Goal: Task Accomplishment & Management: Use online tool/utility

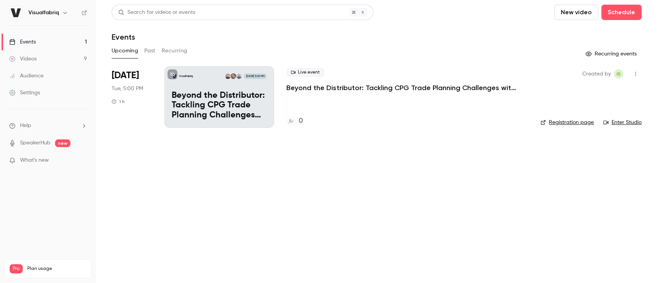
click at [341, 88] on p "Beyond the Distributor: Tackling CPG Trade Planning Challenges with Indirect Cu…" at bounding box center [401, 87] width 231 height 9
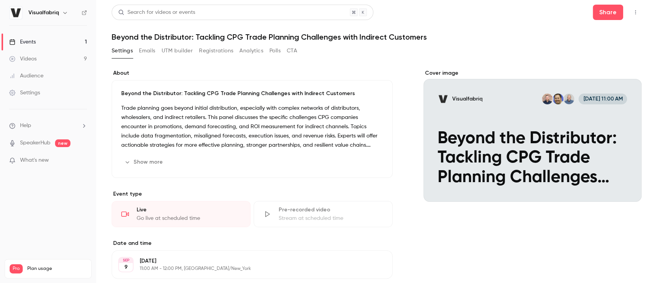
click at [624, 185] on icon "Cover image" at bounding box center [628, 188] width 8 height 6
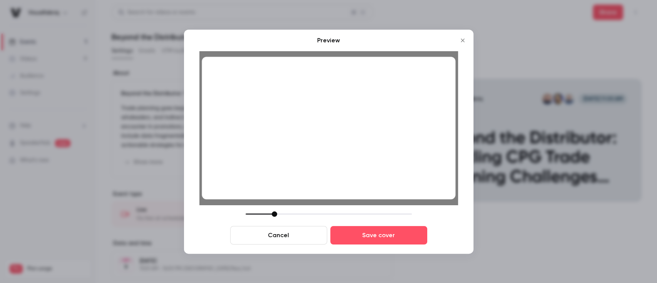
drag, startPoint x: 300, startPoint y: 214, endPoint x: 273, endPoint y: 217, distance: 26.3
click at [273, 217] on div "Cancel Save cover" at bounding box center [328, 227] width 259 height 33
click at [280, 234] on button "Cancel" at bounding box center [278, 235] width 97 height 18
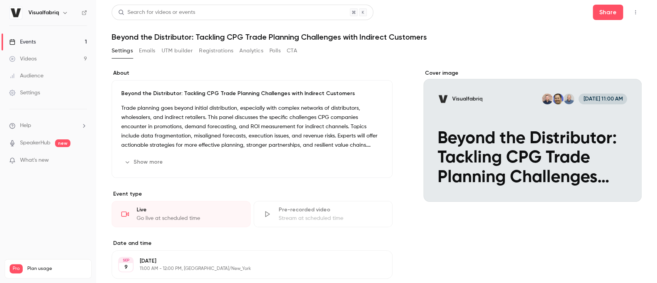
click at [524, 171] on div "Cover image" at bounding box center [532, 135] width 218 height 132
click at [0, 0] on input "Visualfabriq [DATE] 11:00 AM Beyond the Distributor: Tackling CPG Trade Plannin…" at bounding box center [0, 0] width 0 height 0
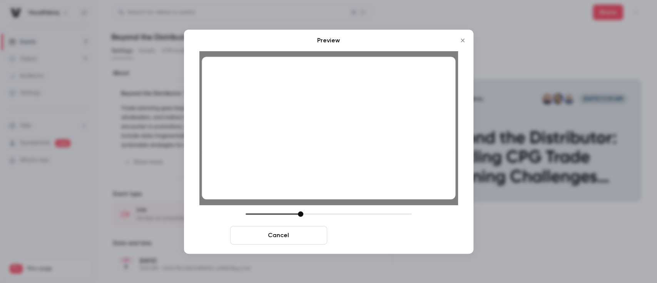
click at [385, 238] on button "Save cover" at bounding box center [378, 235] width 97 height 18
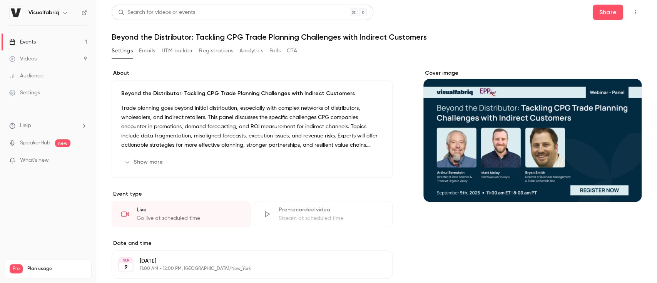
click at [172, 48] on button "UTM builder" at bounding box center [177, 51] width 31 height 12
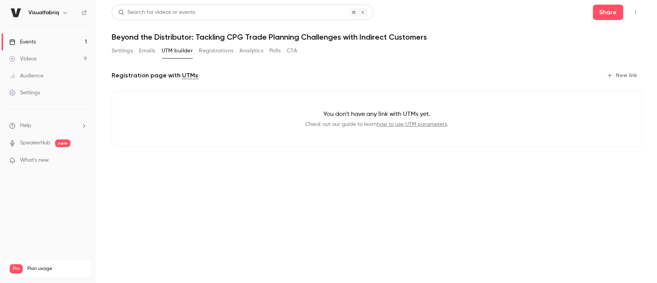
click at [611, 69] on button "New link" at bounding box center [623, 75] width 38 height 12
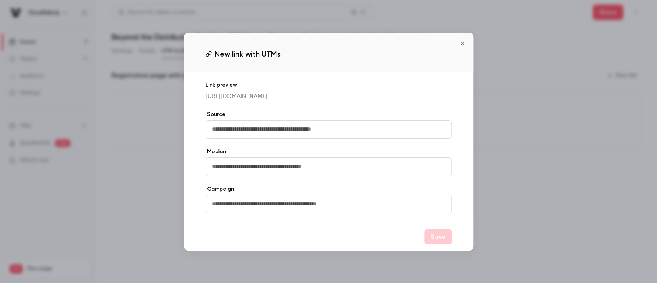
click at [324, 176] on input "text" at bounding box center [329, 166] width 246 height 18
type input "*****"
click at [344, 134] on input "text" at bounding box center [329, 129] width 246 height 18
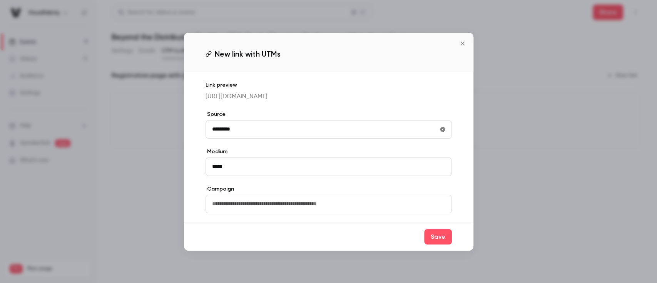
type input "*********"
click at [431, 244] on button "Save" at bounding box center [438, 236] width 28 height 15
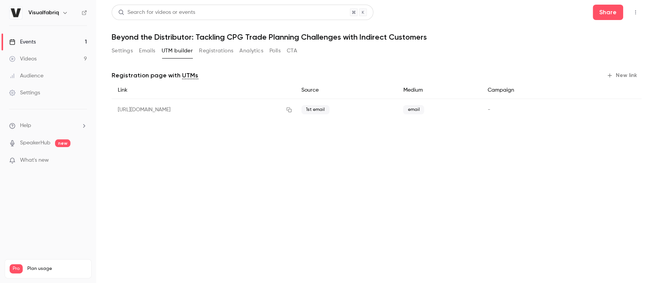
click at [47, 58] on link "Videos 9" at bounding box center [48, 58] width 96 height 17
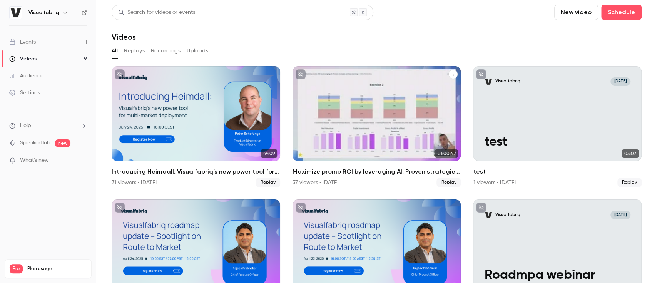
click at [435, 149] on span "01:00:42" at bounding box center [446, 153] width 23 height 8
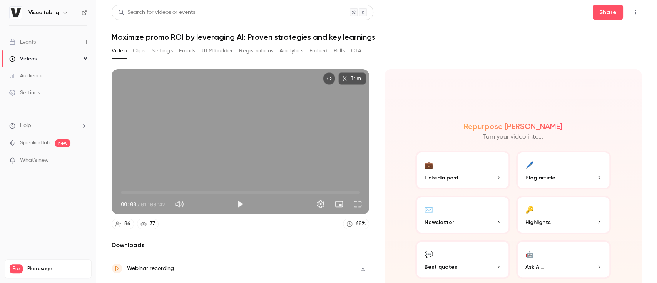
click at [213, 48] on button "UTM builder" at bounding box center [217, 51] width 31 height 12
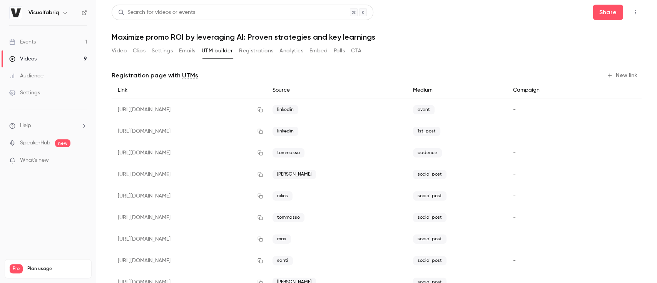
click at [46, 45] on link "Events 1" at bounding box center [48, 41] width 96 height 17
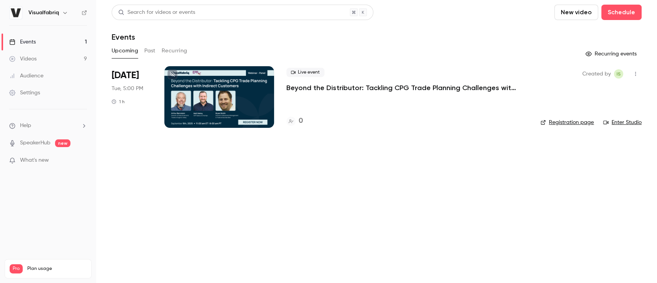
click at [344, 87] on p "Beyond the Distributor: Tackling CPG Trade Planning Challenges with Indirect Cu…" at bounding box center [401, 87] width 231 height 9
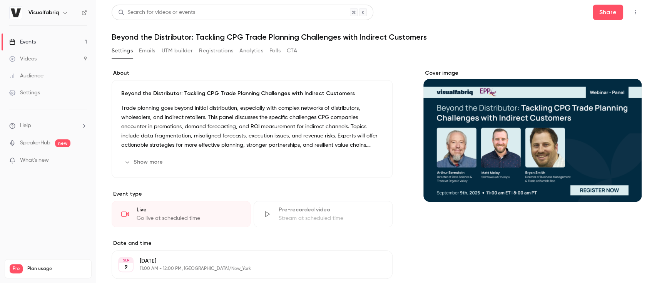
click at [176, 49] on button "UTM builder" at bounding box center [177, 51] width 31 height 12
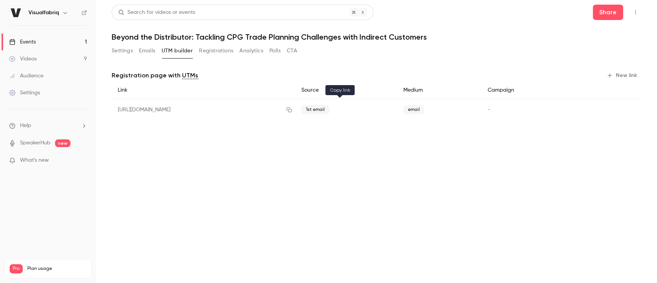
click at [291, 112] on icon "button" at bounding box center [288, 109] width 5 height 5
